Goal: Navigation & Orientation: Find specific page/section

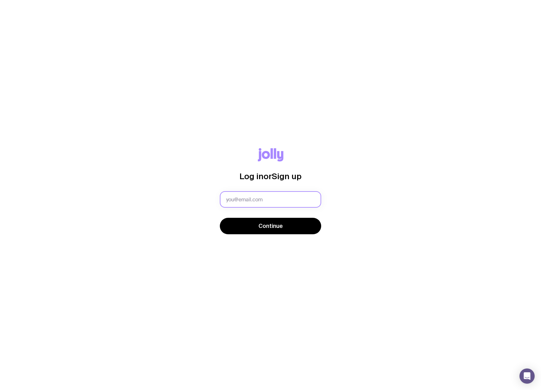
click at [249, 198] on input "text" at bounding box center [270, 199] width 101 height 16
click at [0, 390] on com-1password-button at bounding box center [0, 390] width 0 height 0
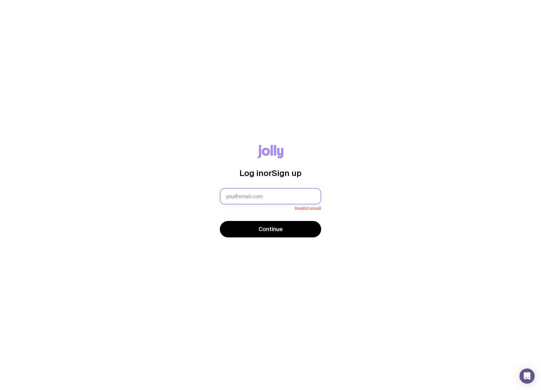
type input "[EMAIL_ADDRESS][PERSON_NAME][DOMAIN_NAME]"
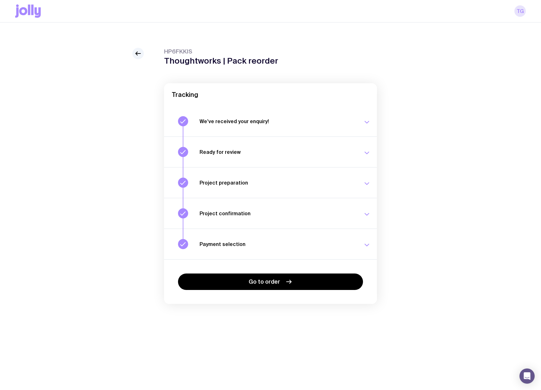
click at [522, 15] on link "TG" at bounding box center [519, 10] width 11 height 11
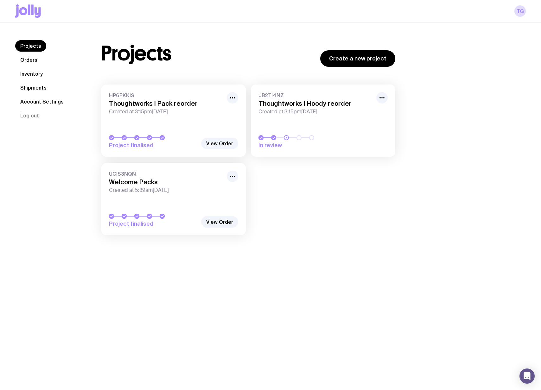
click at [29, 59] on link "Orders" at bounding box center [28, 59] width 27 height 11
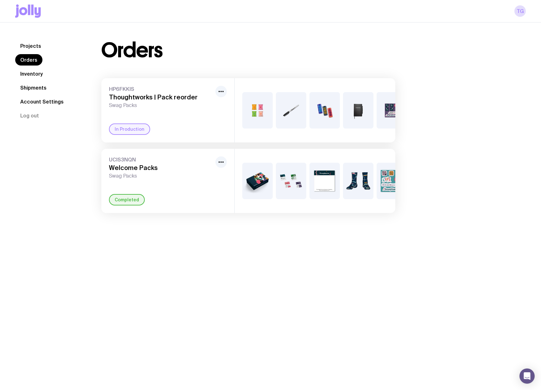
click at [39, 90] on link "Shipments" at bounding box center [33, 87] width 36 height 11
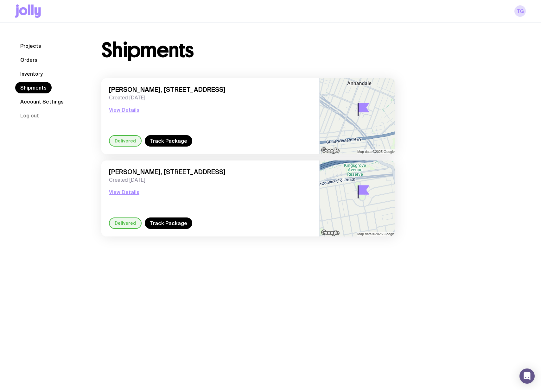
click at [28, 74] on link "Inventory" at bounding box center [31, 73] width 33 height 11
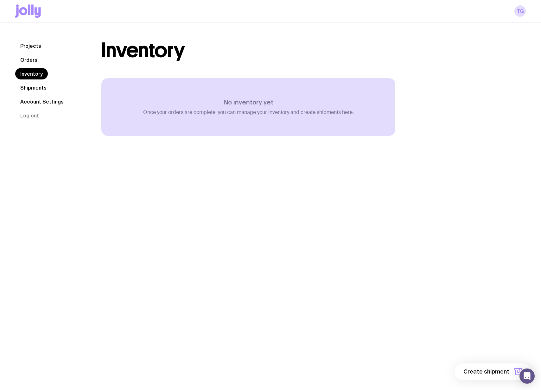
click at [29, 58] on link "Orders" at bounding box center [28, 59] width 27 height 11
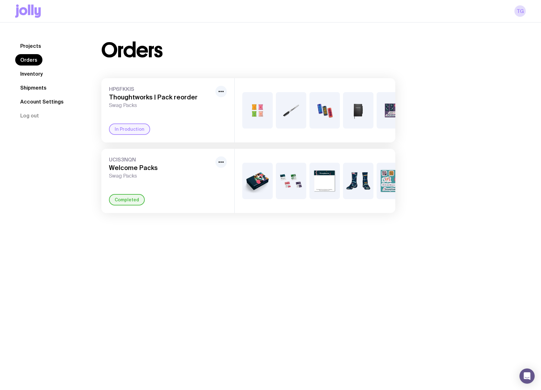
click at [146, 98] on h3 "Thoughtworks | Pack reorder" at bounding box center [161, 97] width 104 height 8
click at [137, 125] on div "In Production" at bounding box center [129, 128] width 41 height 11
click at [127, 98] on h3 "Thoughtworks | Pack reorder" at bounding box center [161, 97] width 104 height 8
click at [223, 88] on icon "button" at bounding box center [221, 92] width 8 height 8
click at [118, 88] on span "HP6FKKIS" at bounding box center [161, 89] width 104 height 6
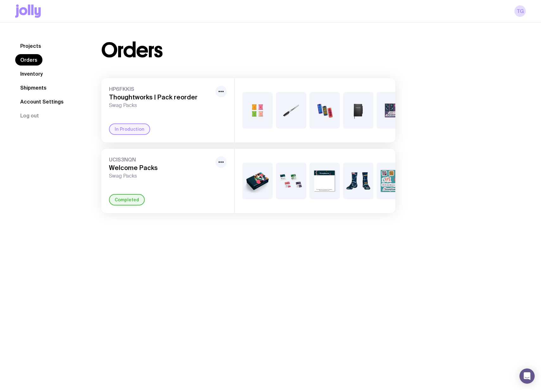
click at [32, 43] on link "Projects" at bounding box center [30, 45] width 31 height 11
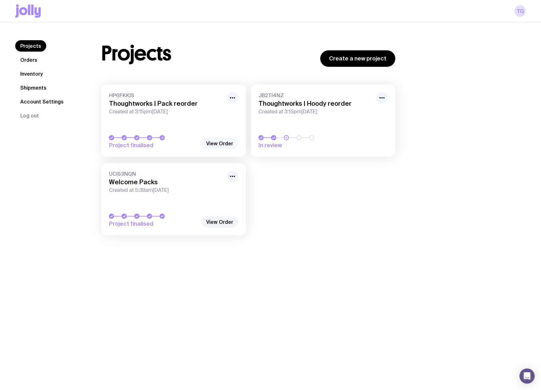
click at [220, 142] on link "View Order" at bounding box center [219, 143] width 37 height 11
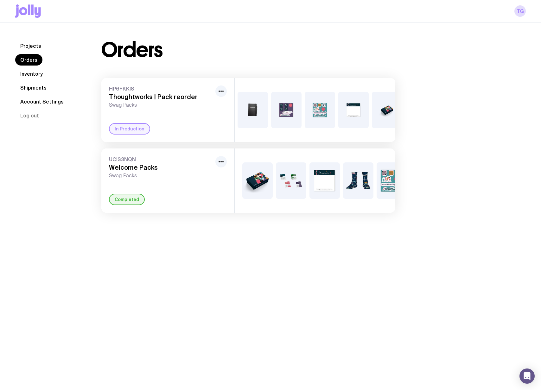
scroll to position [0, 187]
click at [212, 94] on h3 "Thoughtworks | Pack reorder" at bounding box center [161, 97] width 104 height 8
click at [219, 93] on icon "button" at bounding box center [221, 91] width 8 height 8
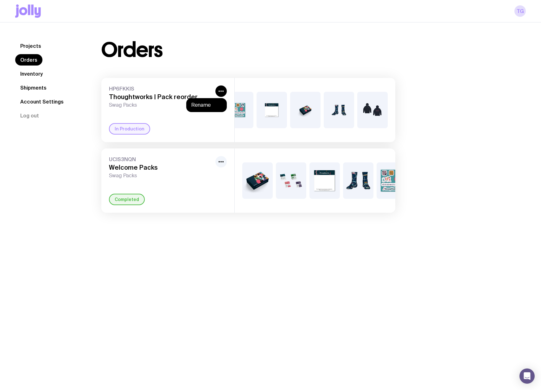
click at [175, 51] on div "Orders" at bounding box center [248, 50] width 294 height 20
click at [35, 48] on link "Projects" at bounding box center [30, 45] width 31 height 11
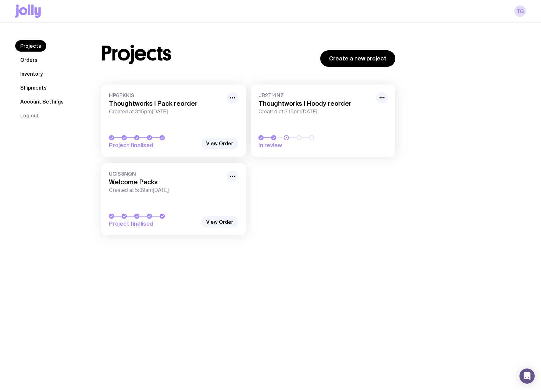
click at [29, 10] on icon at bounding box center [29, 9] width 2 height 10
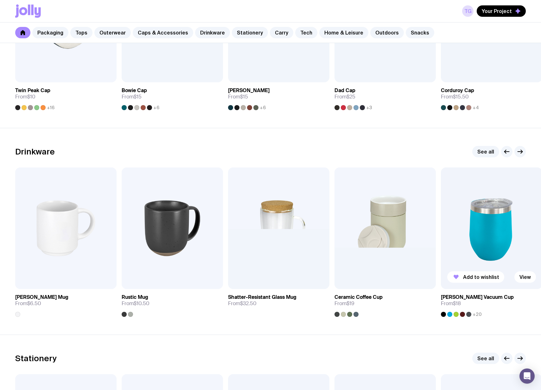
scroll to position [818, 0]
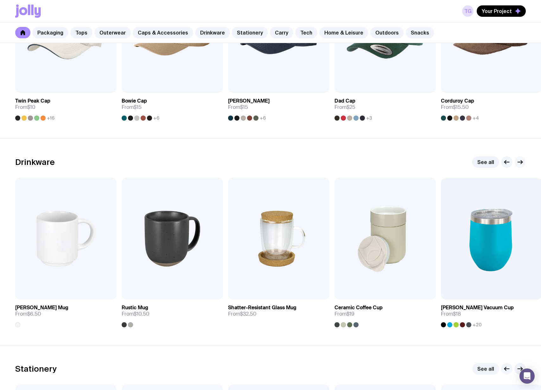
click at [525, 161] on button "button" at bounding box center [519, 161] width 11 height 11
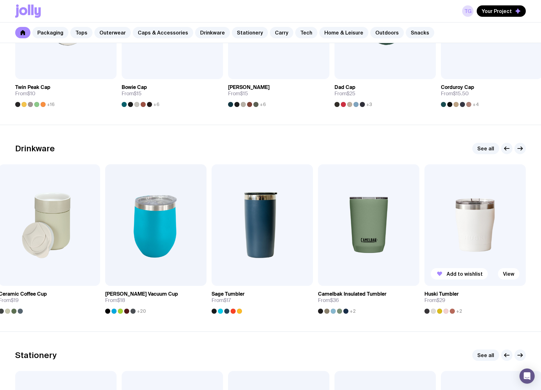
scroll to position [837, 0]
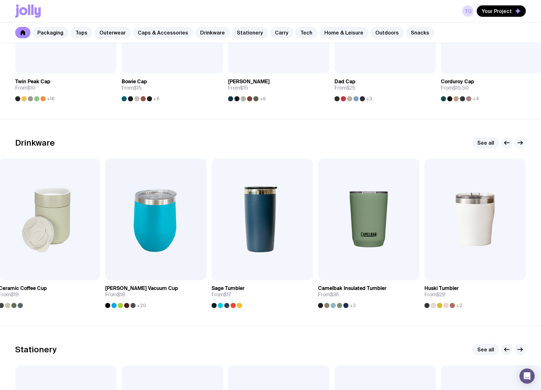
click at [519, 143] on icon "button" at bounding box center [520, 143] width 5 height 0
click at [382, 219] on img at bounding box center [368, 220] width 101 height 122
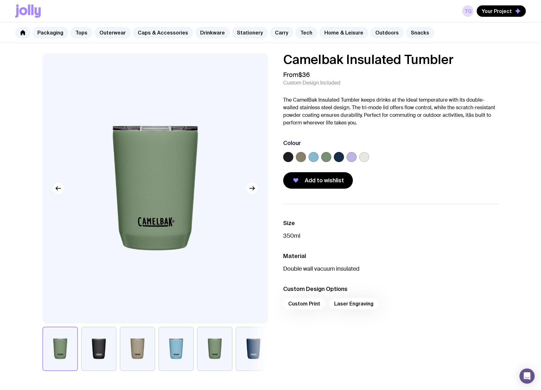
click at [255, 187] on icon "button" at bounding box center [252, 189] width 8 height 8
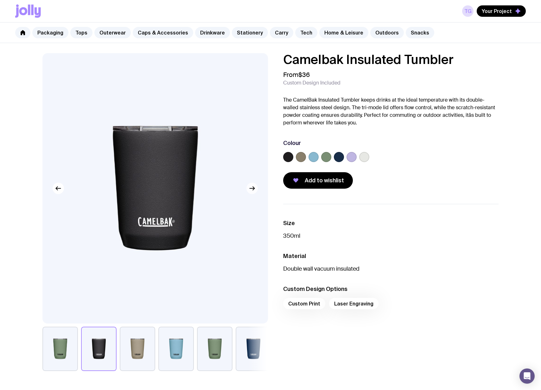
click at [255, 187] on icon "button" at bounding box center [252, 189] width 8 height 8
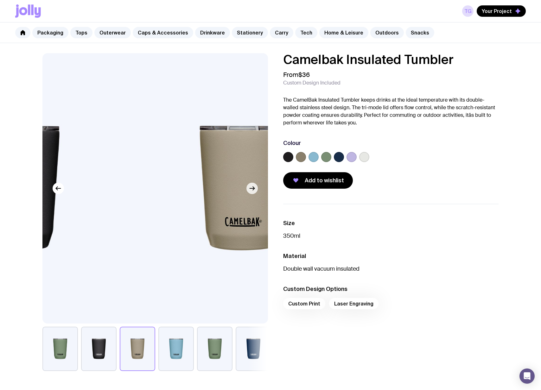
click at [255, 187] on icon "button" at bounding box center [252, 189] width 8 height 8
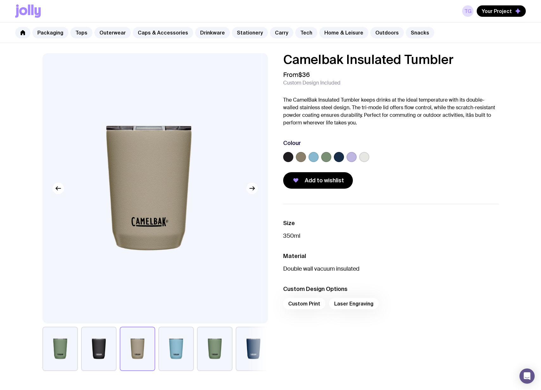
click at [255, 187] on icon "button" at bounding box center [252, 189] width 8 height 8
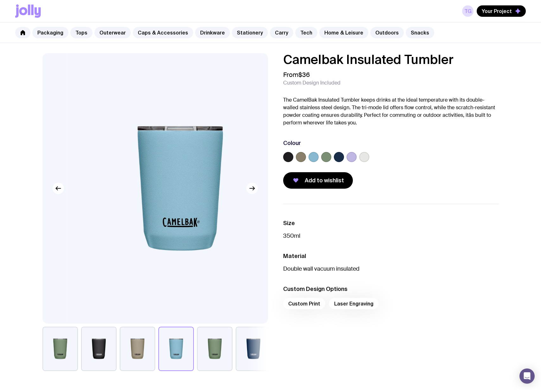
click at [255, 187] on icon "button" at bounding box center [252, 189] width 8 height 8
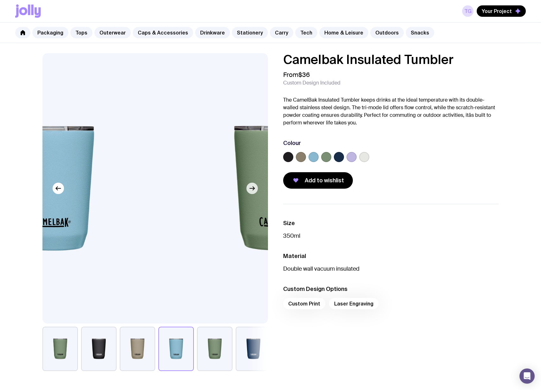
click at [255, 187] on icon "button" at bounding box center [252, 189] width 8 height 8
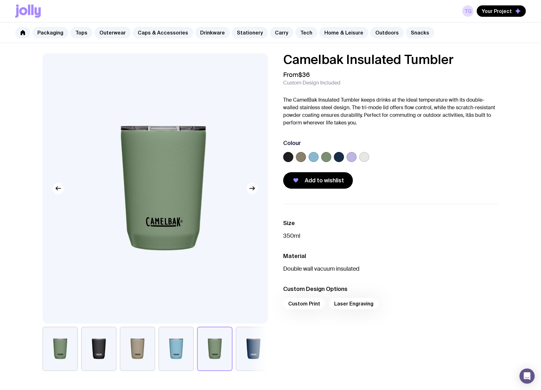
click at [255, 187] on icon "button" at bounding box center [252, 189] width 8 height 8
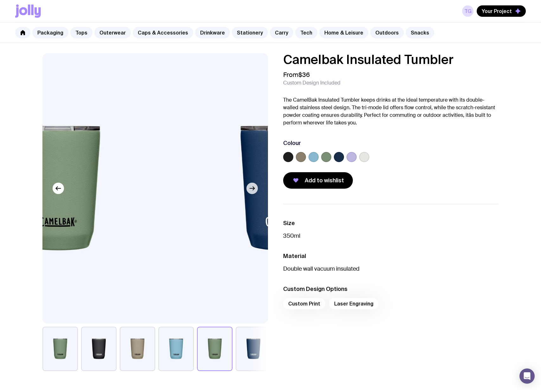
click at [255, 187] on icon "button" at bounding box center [252, 189] width 8 height 8
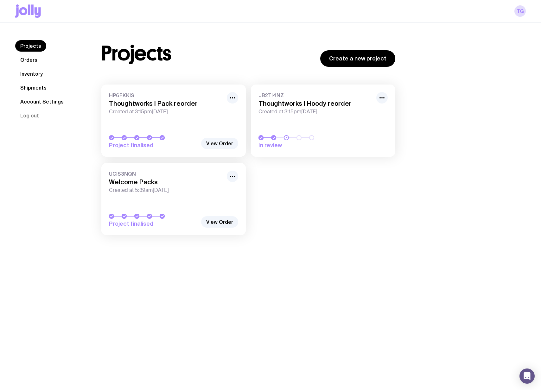
click at [41, 86] on link "Shipments" at bounding box center [33, 87] width 36 height 11
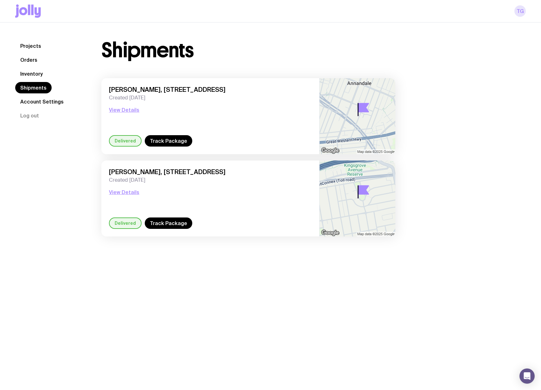
click at [518, 11] on link "TG" at bounding box center [519, 10] width 11 height 11
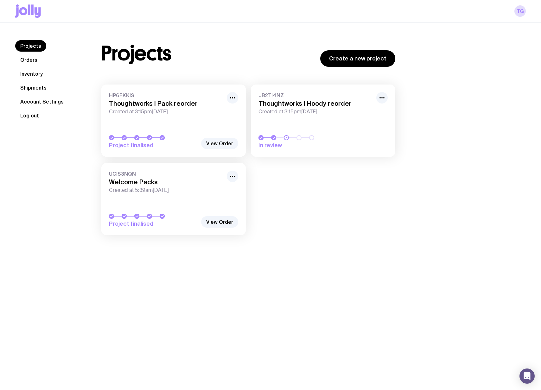
click at [28, 116] on button "Log out" at bounding box center [29, 115] width 29 height 11
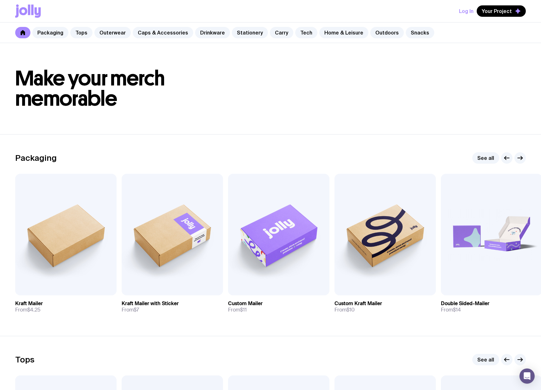
click at [463, 12] on button "Log In" at bounding box center [466, 10] width 15 height 11
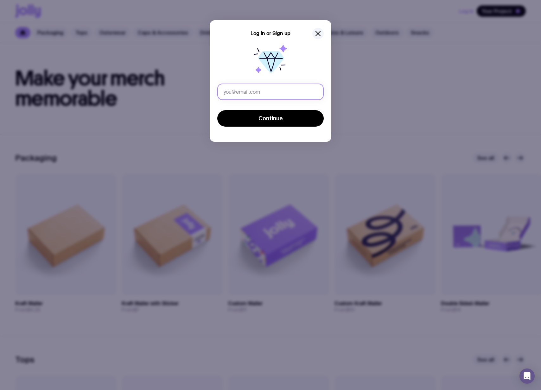
click at [272, 91] on input "text" at bounding box center [270, 92] width 106 height 16
click at [320, 57] on div at bounding box center [270, 61] width 106 height 41
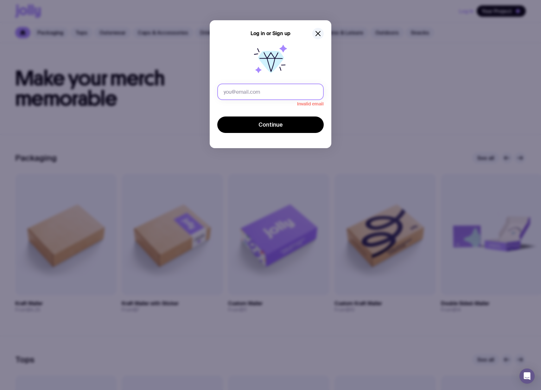
click at [299, 92] on input "text" at bounding box center [270, 92] width 106 height 16
paste input "evan.savage@thoughtworks.com"
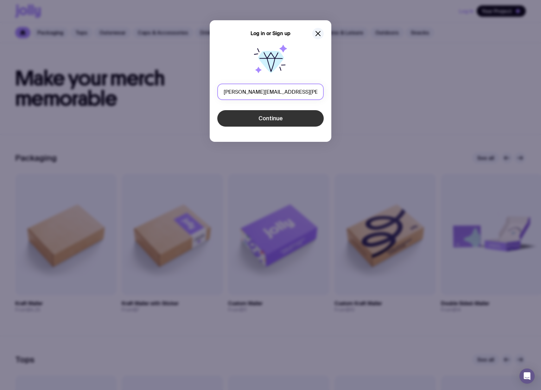
type input "evan.savage@thoughtworks.com"
click at [280, 123] on button "Continue" at bounding box center [270, 118] width 106 height 16
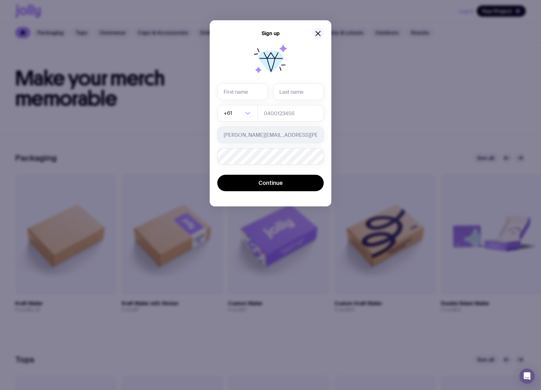
click at [297, 67] on div at bounding box center [270, 61] width 106 height 41
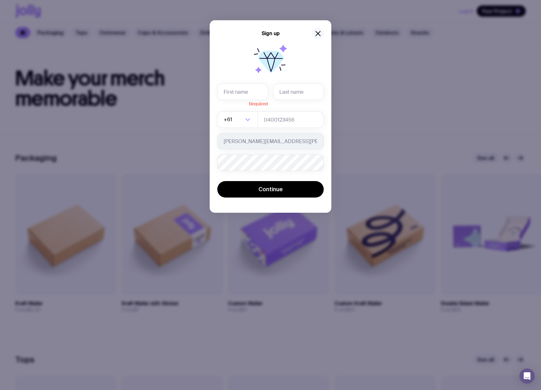
click at [317, 34] on icon "button" at bounding box center [318, 34] width 8 height 8
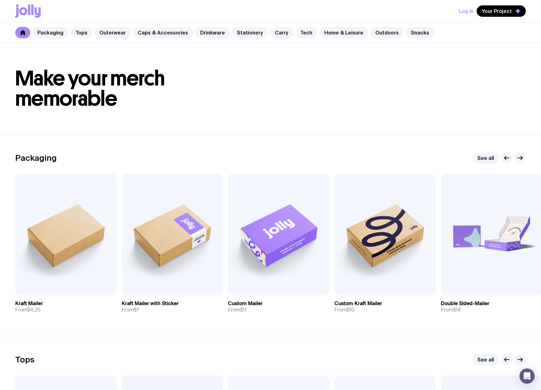
click at [468, 11] on button "Log In" at bounding box center [466, 10] width 15 height 11
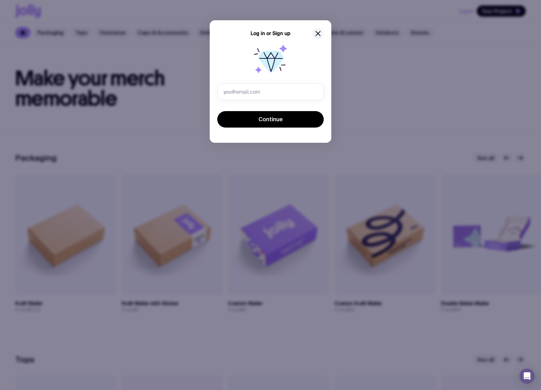
click at [343, 72] on div "Log in or Sign up Invalid email Continue" at bounding box center [270, 195] width 541 height 390
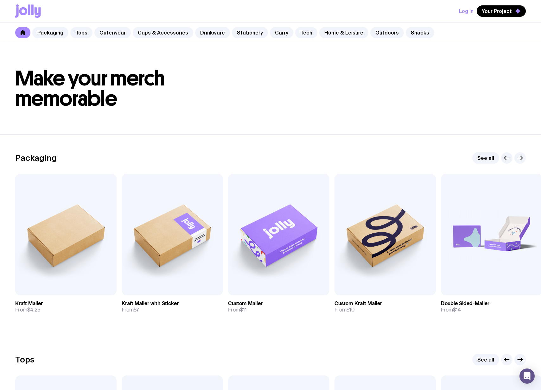
click at [466, 13] on button "Log In" at bounding box center [466, 10] width 15 height 11
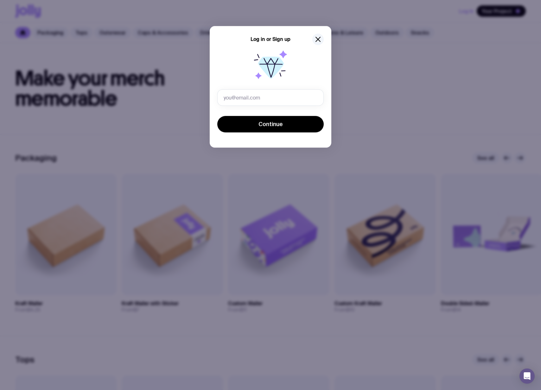
type input "evan.savage@thoughtworks.com"
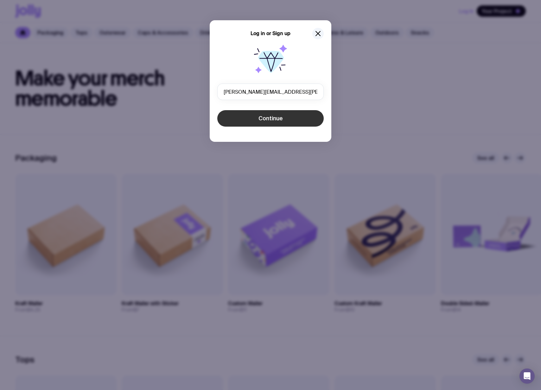
click at [282, 124] on button "Continue" at bounding box center [270, 118] width 106 height 16
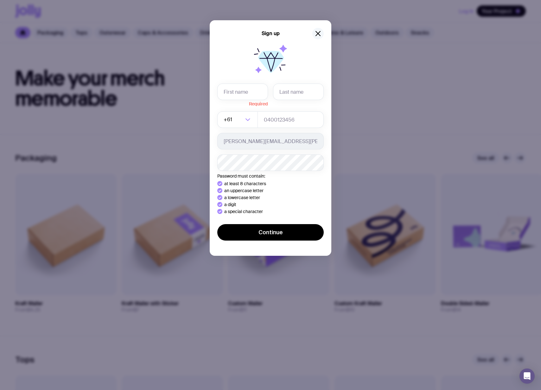
click at [316, 30] on icon "button" at bounding box center [318, 34] width 8 height 8
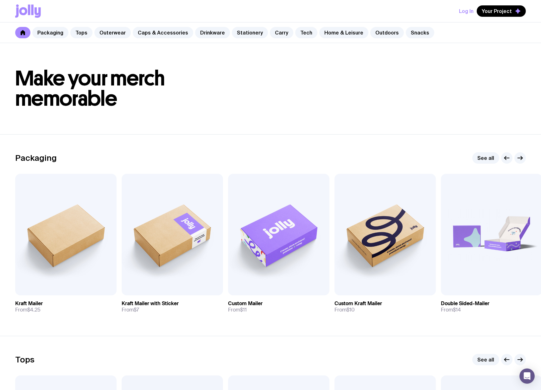
click at [465, 8] on button "Log In" at bounding box center [466, 10] width 15 height 11
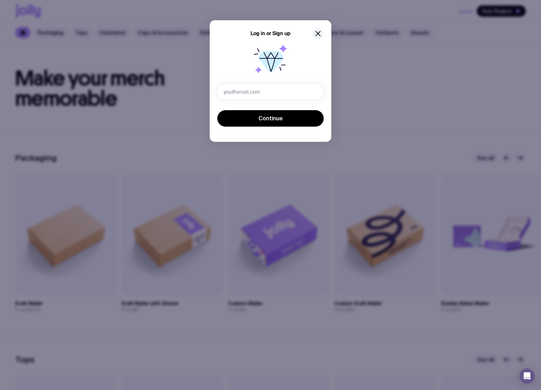
type input "[EMAIL_ADDRESS][PERSON_NAME][DOMAIN_NAME]"
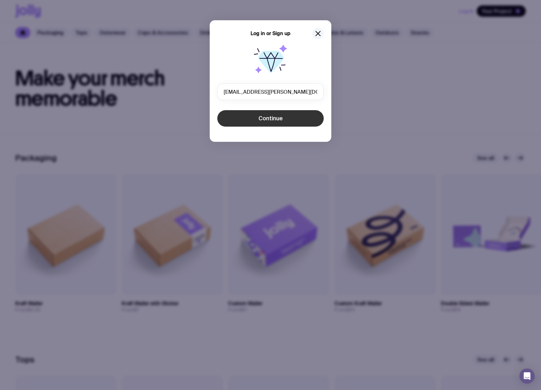
click at [277, 123] on button "Continue" at bounding box center [270, 118] width 106 height 16
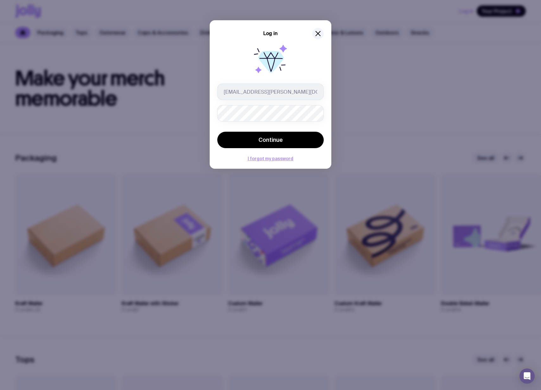
click at [293, 65] on div at bounding box center [270, 61] width 106 height 41
click at [251, 123] on form "teahn.glover@thoughtworks.com Continue" at bounding box center [270, 117] width 106 height 66
click at [316, 35] on icon "button" at bounding box center [318, 34] width 8 height 8
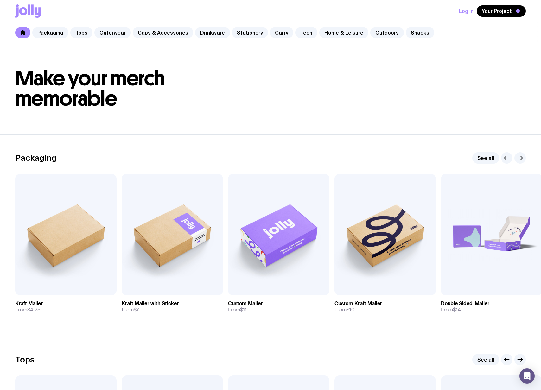
click at [465, 11] on button "Log In" at bounding box center [466, 10] width 15 height 11
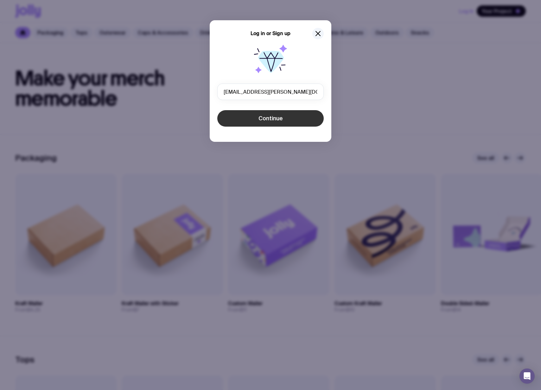
click at [283, 118] on button "Continue" at bounding box center [270, 118] width 106 height 16
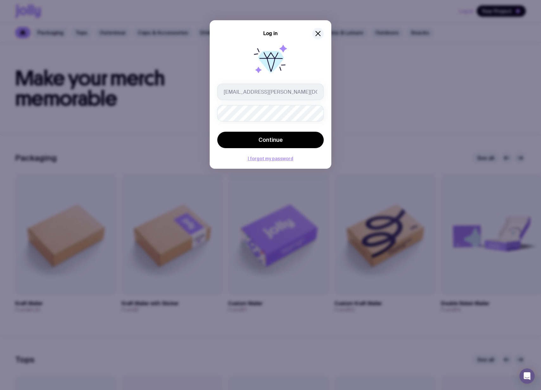
click at [194, 117] on div "Log in teahn.glover@thoughtworks.com Continue I forgot my password" at bounding box center [270, 195] width 541 height 390
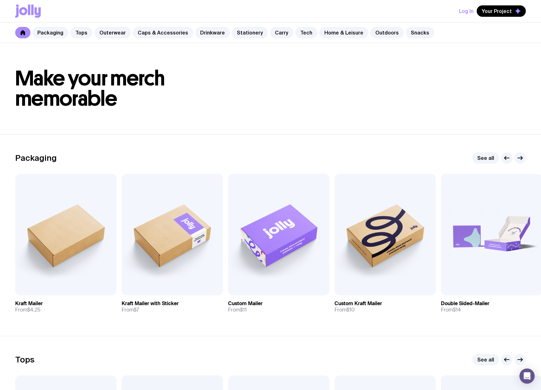
click at [467, 10] on button "Log In" at bounding box center [466, 10] width 15 height 11
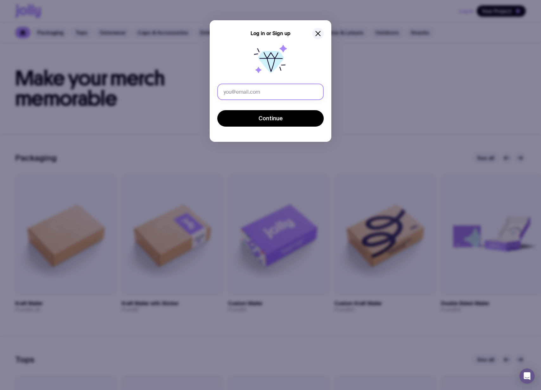
click at [269, 89] on input "text" at bounding box center [270, 92] width 106 height 16
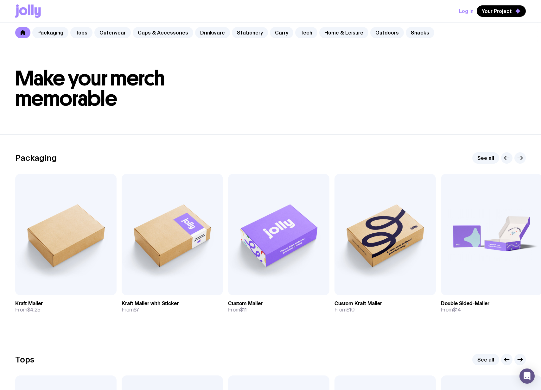
click at [468, 9] on button "Log In" at bounding box center [466, 10] width 15 height 11
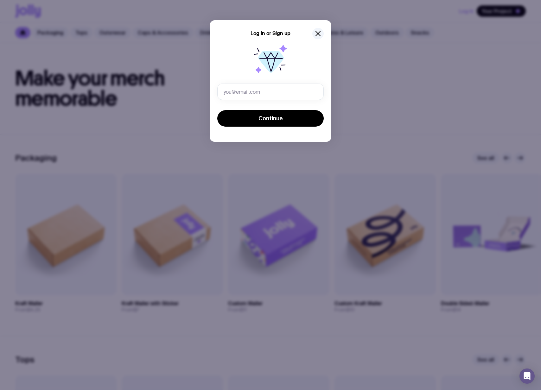
type input "[EMAIL_ADDRESS][PERSON_NAME][DOMAIN_NAME]"
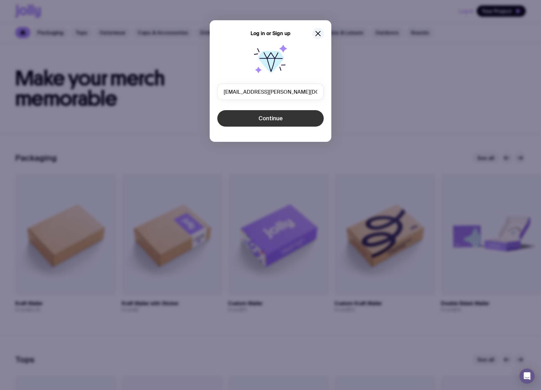
click at [258, 119] on span "Continue" at bounding box center [270, 119] width 24 height 8
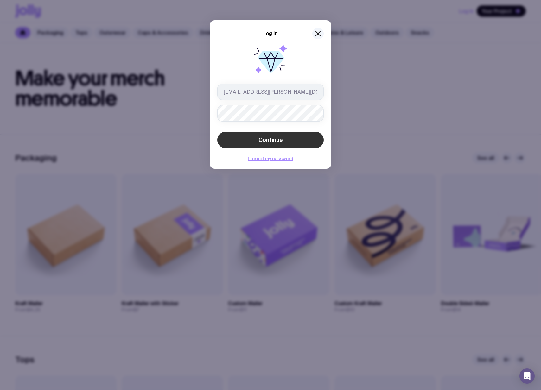
click at [320, 136] on button "Continue" at bounding box center [270, 140] width 106 height 16
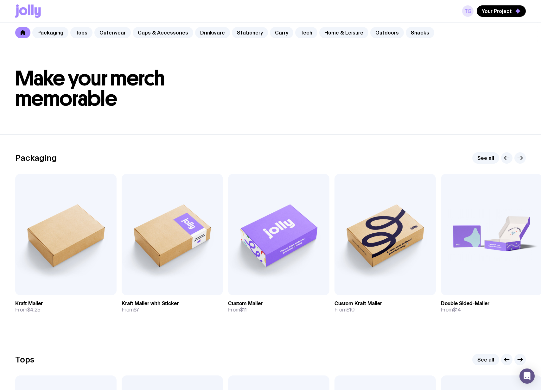
click at [469, 14] on link "TG" at bounding box center [467, 10] width 11 height 11
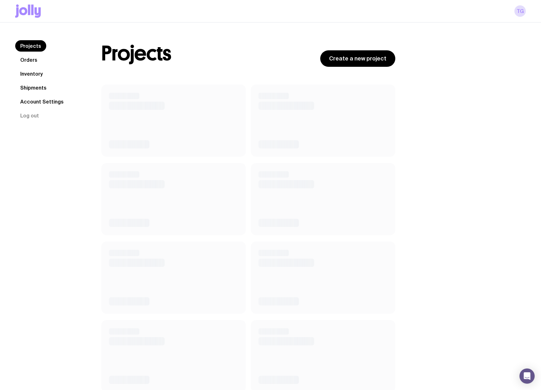
click at [38, 85] on link "Shipments" at bounding box center [33, 87] width 36 height 11
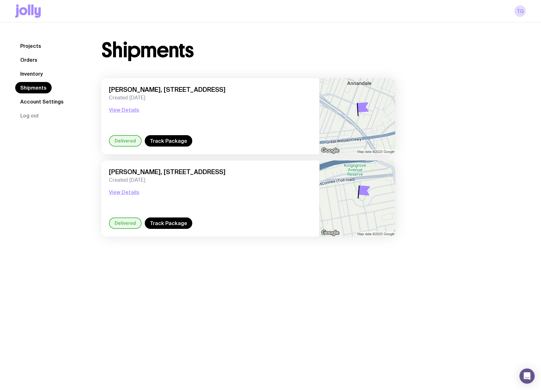
click at [36, 72] on link "Inventory" at bounding box center [31, 73] width 33 height 11
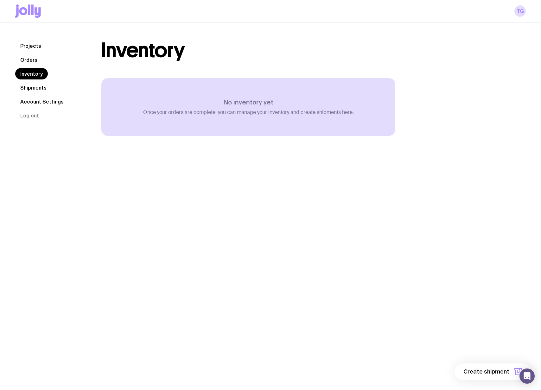
click at [30, 58] on link "Orders" at bounding box center [28, 59] width 27 height 11
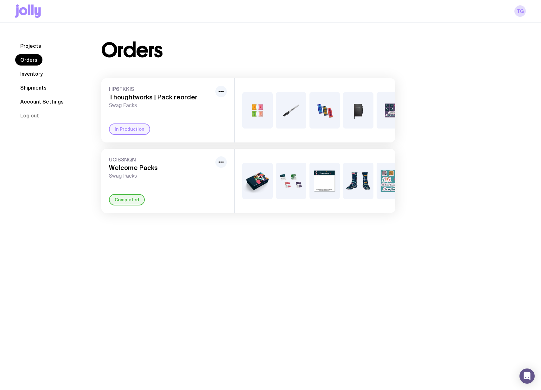
click at [33, 103] on link "Account Settings" at bounding box center [41, 101] width 53 height 11
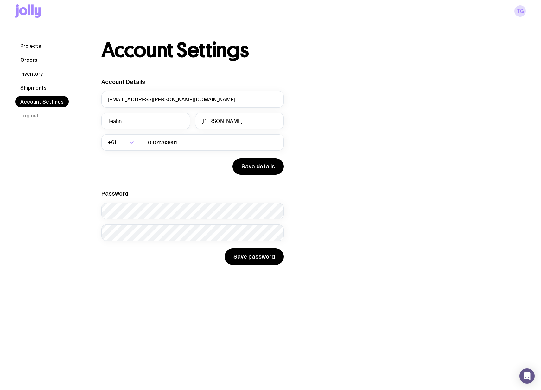
click at [30, 48] on link "Projects" at bounding box center [30, 45] width 31 height 11
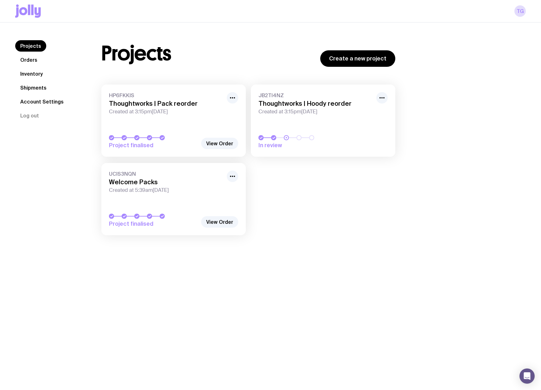
click at [154, 107] on div "HP6FKKIS Thoughtworks | Pack reorder Created at 3:15pm, Tue 22nd Jul 2025" at bounding box center [173, 103] width 129 height 23
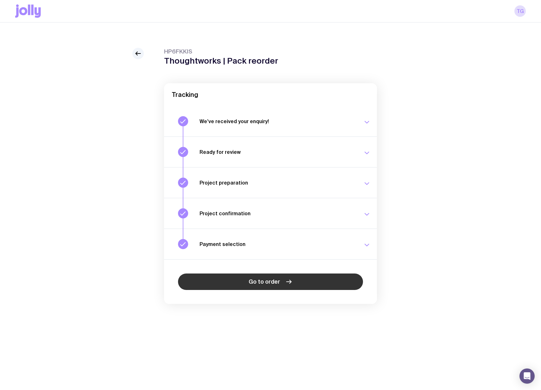
click at [282, 278] on link "Go to order" at bounding box center [270, 282] width 185 height 16
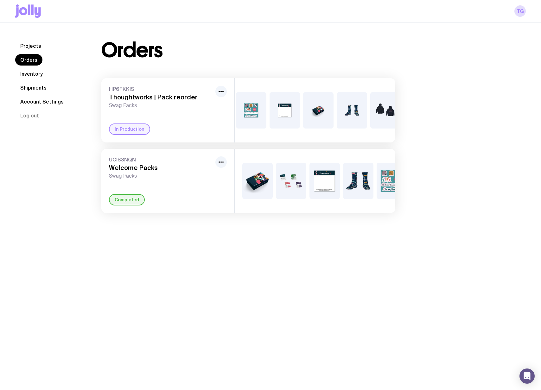
scroll to position [0, 187]
click at [398, 27] on div "Projects Orders Inventory Shipments Account Settings Log out Projects Orders In…" at bounding box center [270, 126] width 541 height 208
